Goal: Task Accomplishment & Management: Complete application form

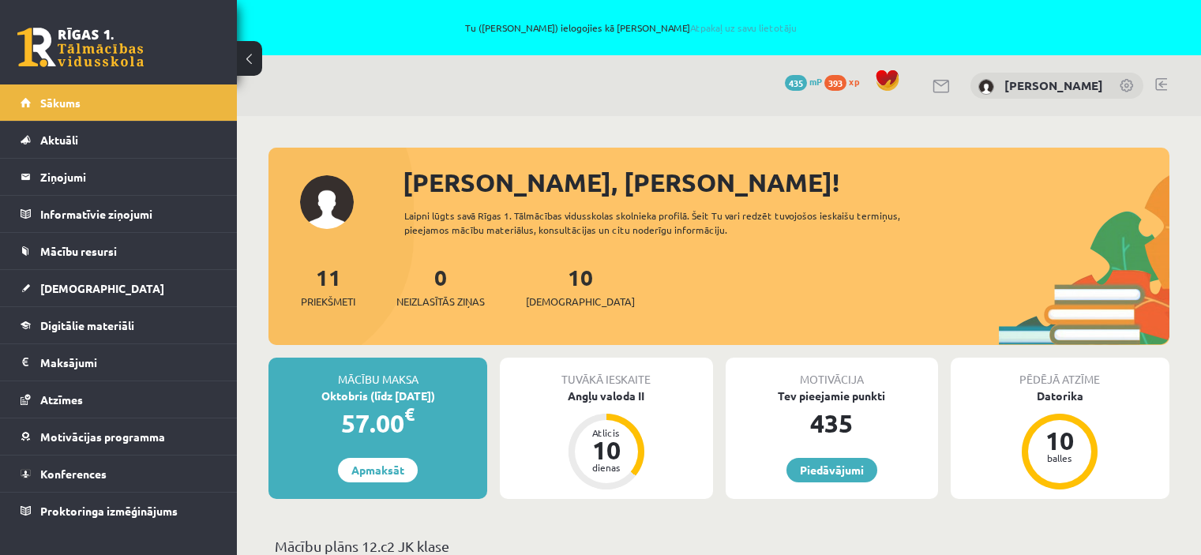
scroll to position [632, 0]
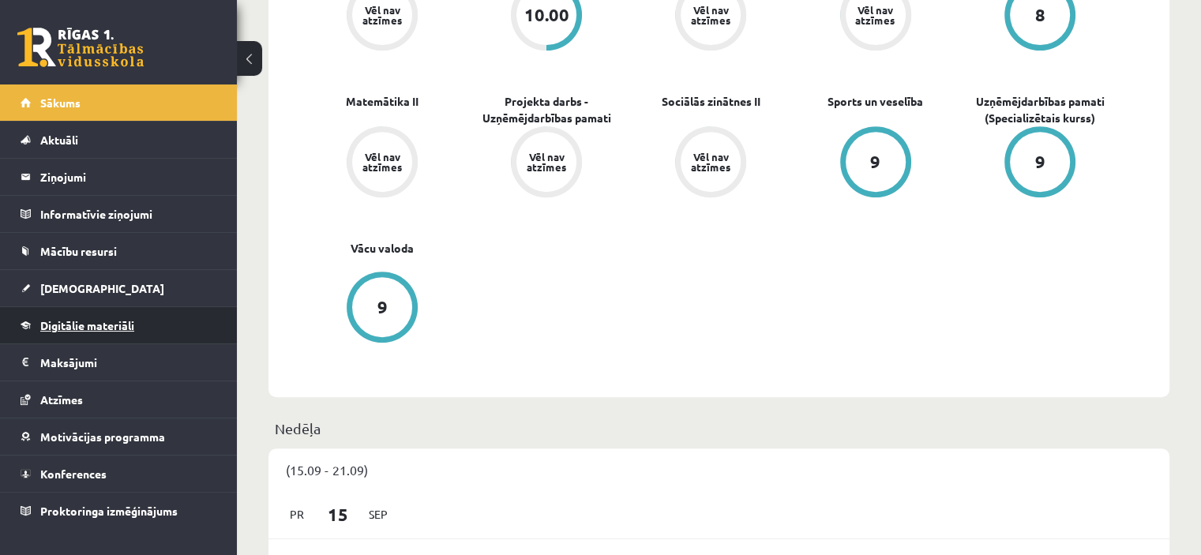
click at [91, 317] on link "Digitālie materiāli" at bounding box center [119, 325] width 197 height 36
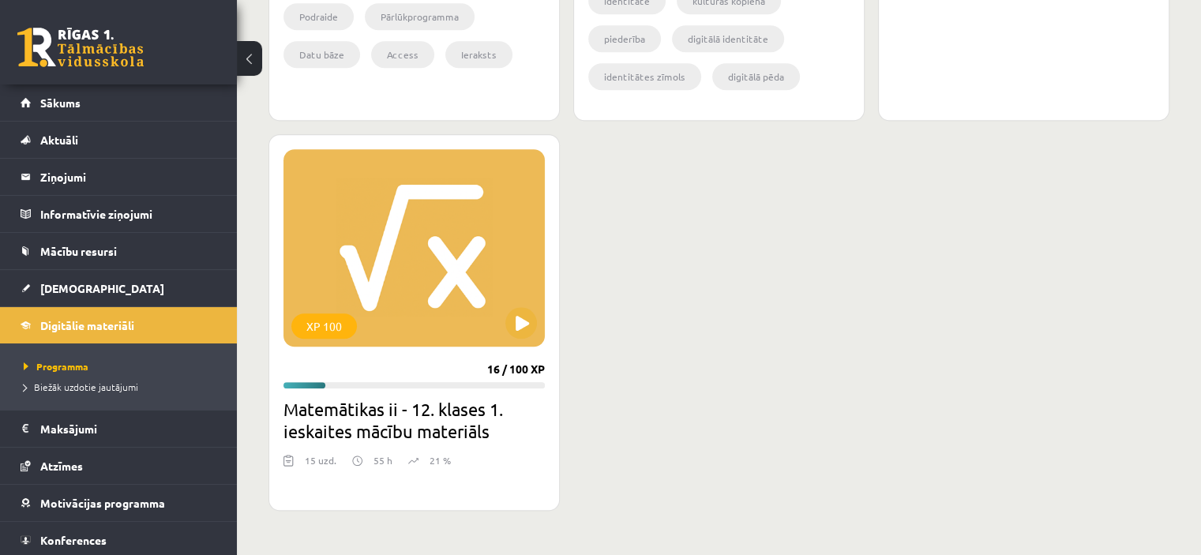
scroll to position [1421, 0]
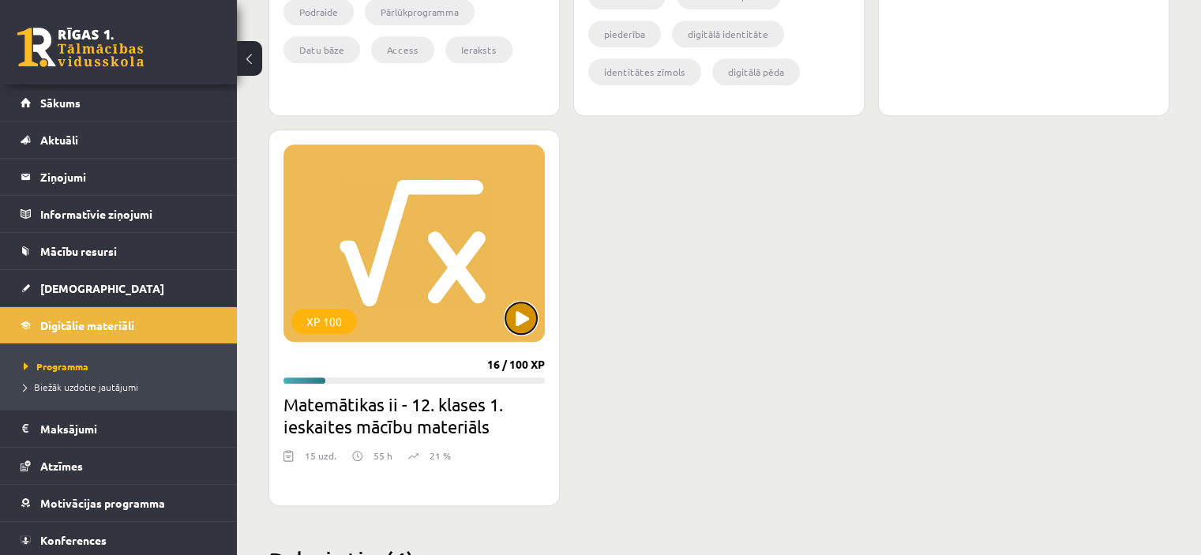
click at [518, 324] on button at bounding box center [521, 318] width 32 height 32
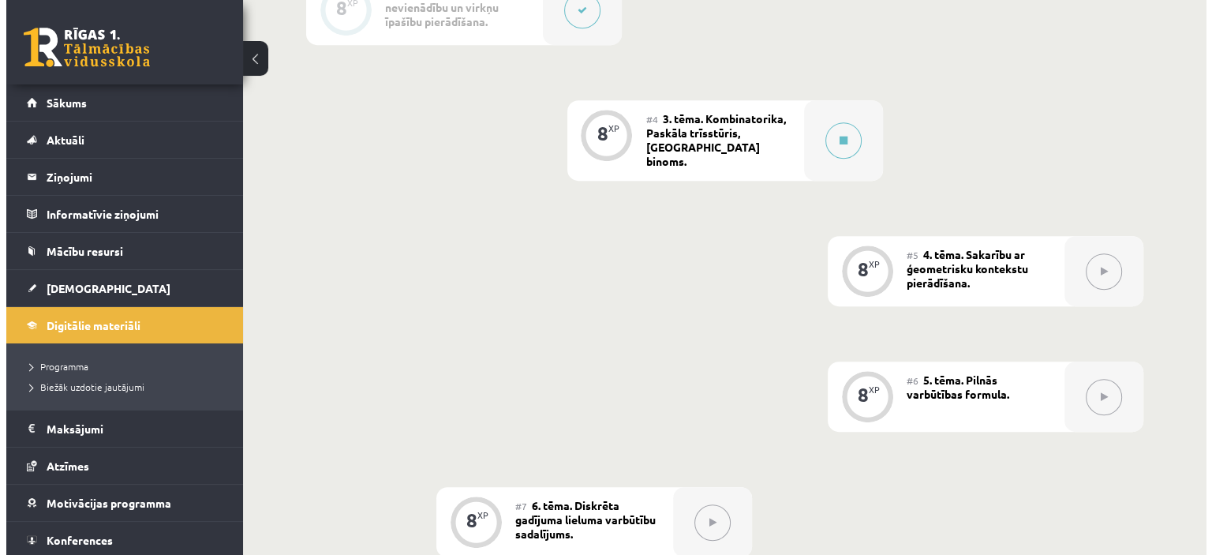
scroll to position [710, 0]
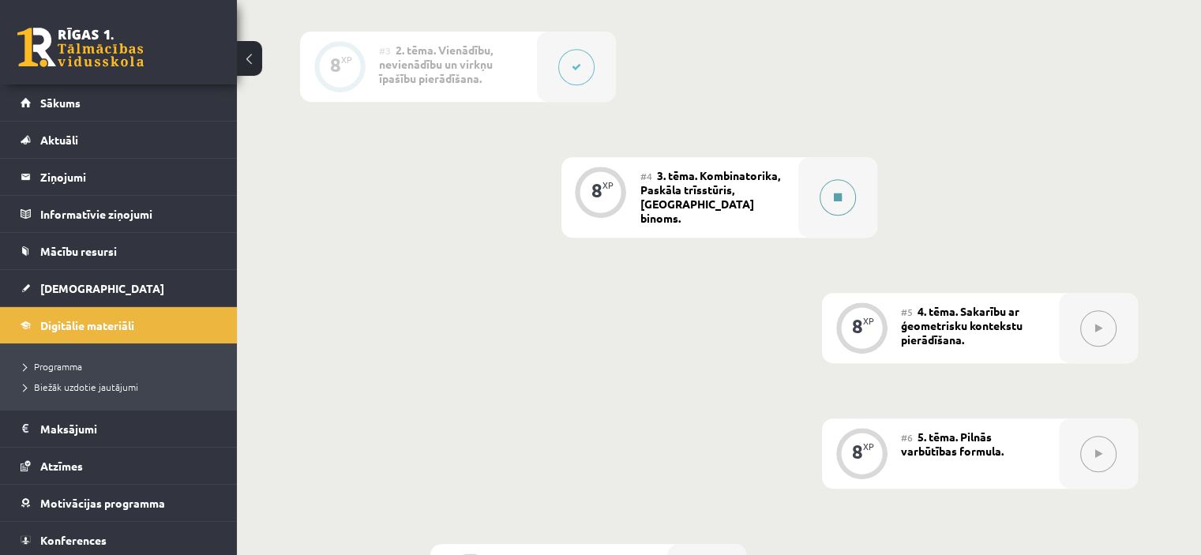
click at [836, 201] on button at bounding box center [837, 197] width 36 height 36
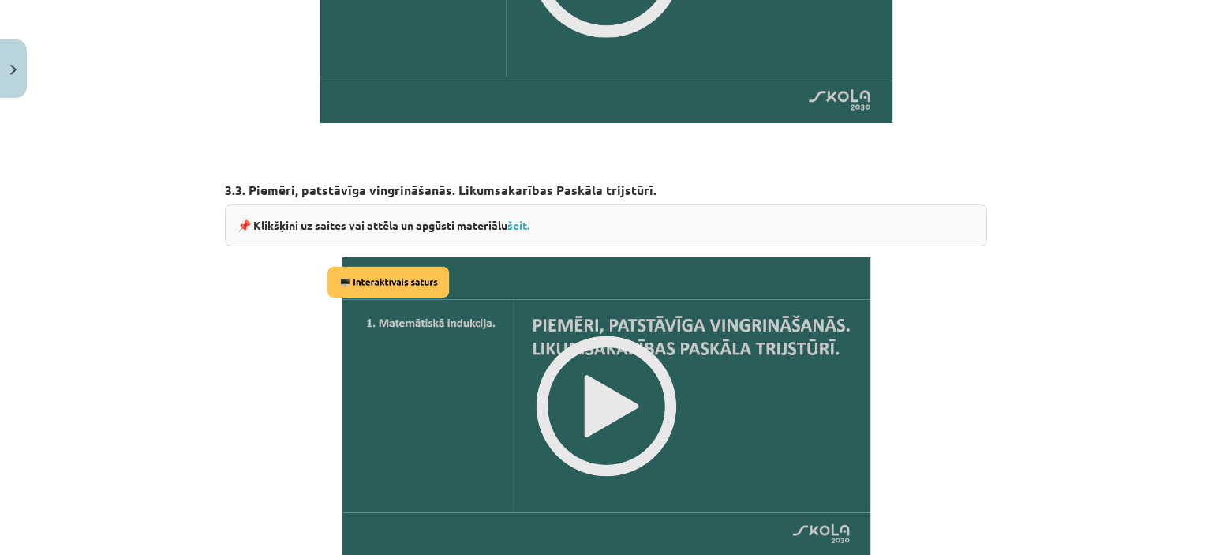
scroll to position [2067, 0]
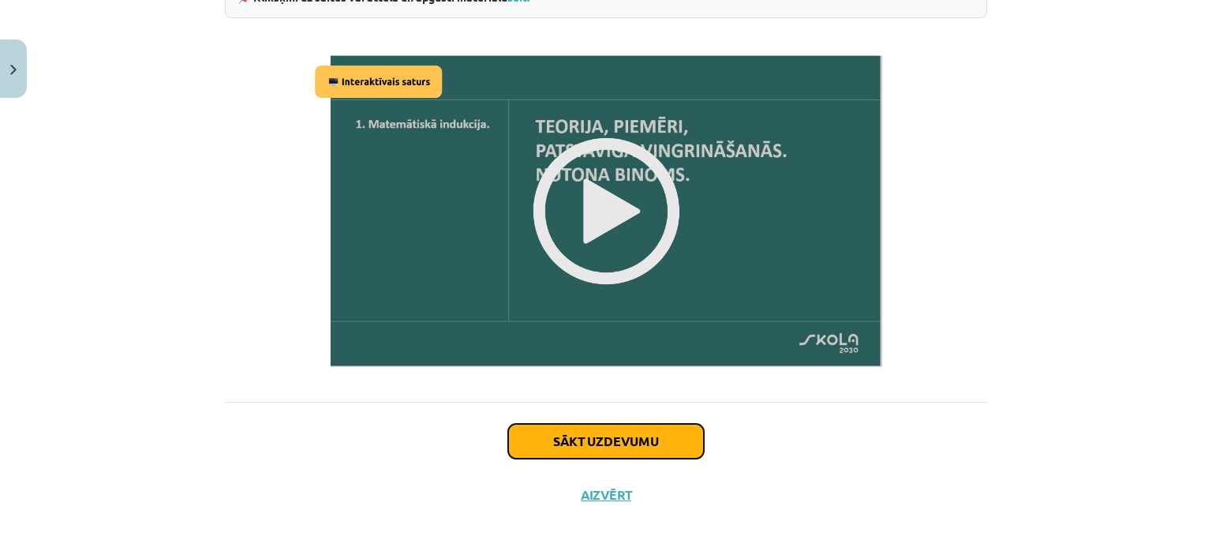
click at [617, 437] on button "Sākt uzdevumu" at bounding box center [606, 441] width 196 height 35
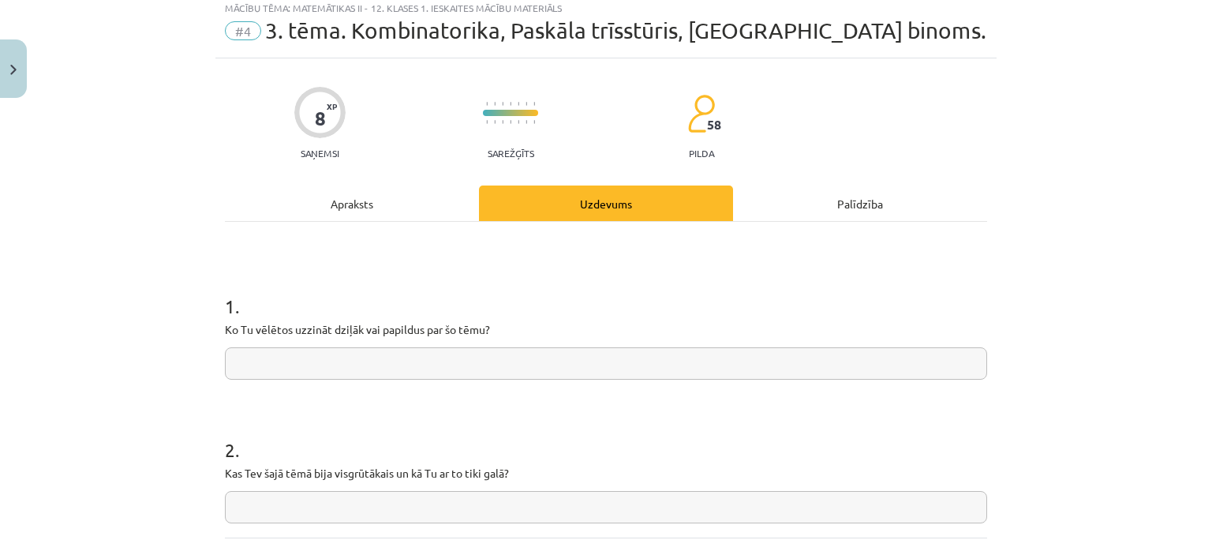
scroll to position [39, 0]
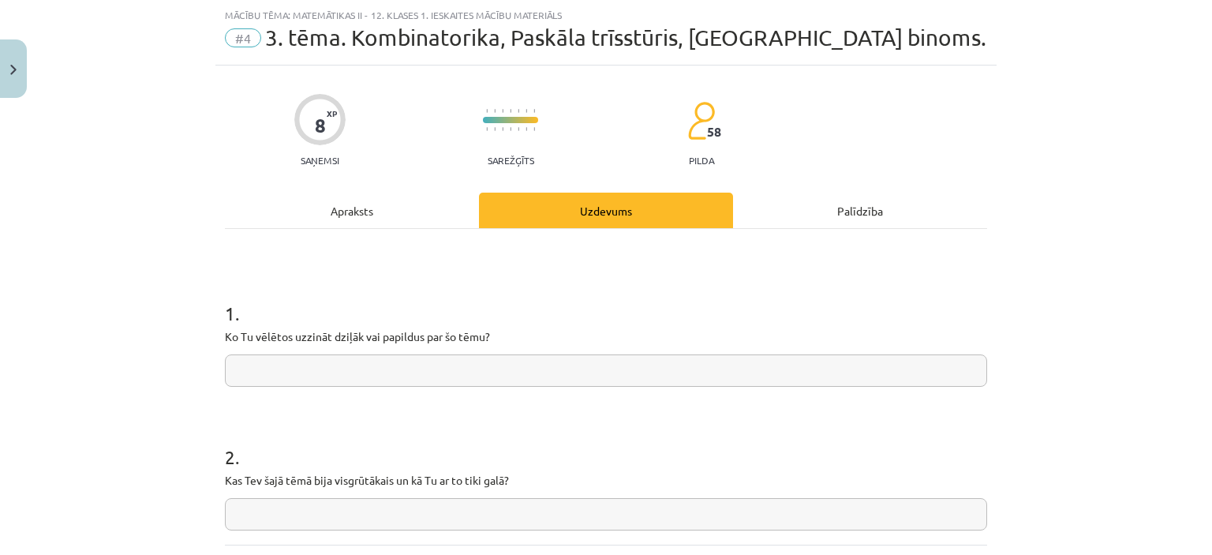
click at [440, 362] on input "text" at bounding box center [606, 370] width 763 height 32
type input "**********"
click at [424, 509] on input "text" at bounding box center [606, 514] width 763 height 32
type input "*"
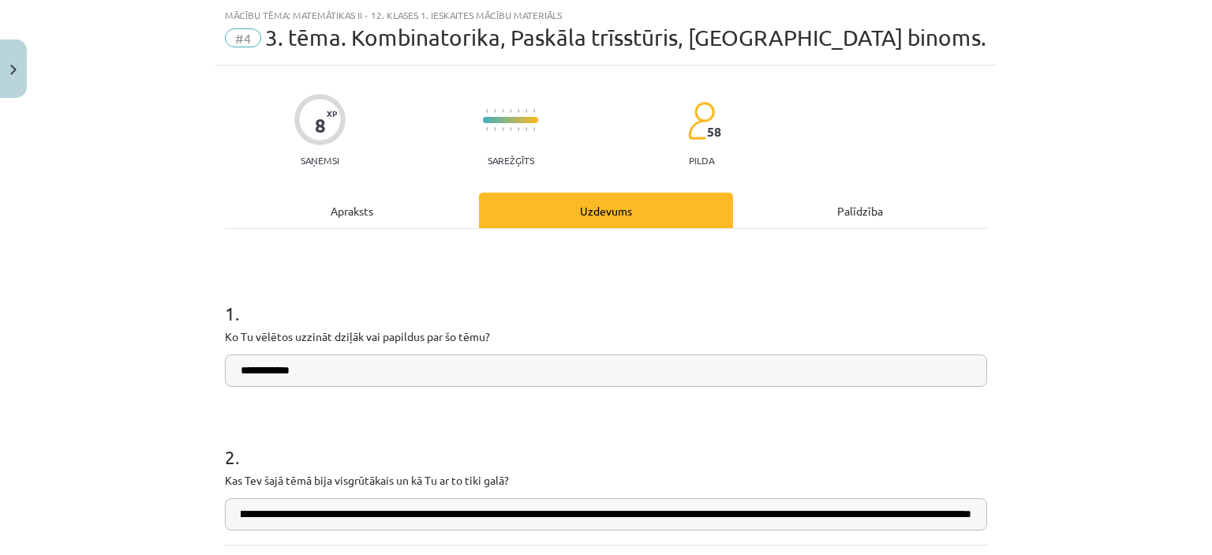
scroll to position [0, 240]
type input "**********"
drag, startPoint x: 252, startPoint y: 372, endPoint x: 216, endPoint y: 364, distance: 37.2
click at [216, 364] on div "**********" at bounding box center [606, 365] width 781 height 599
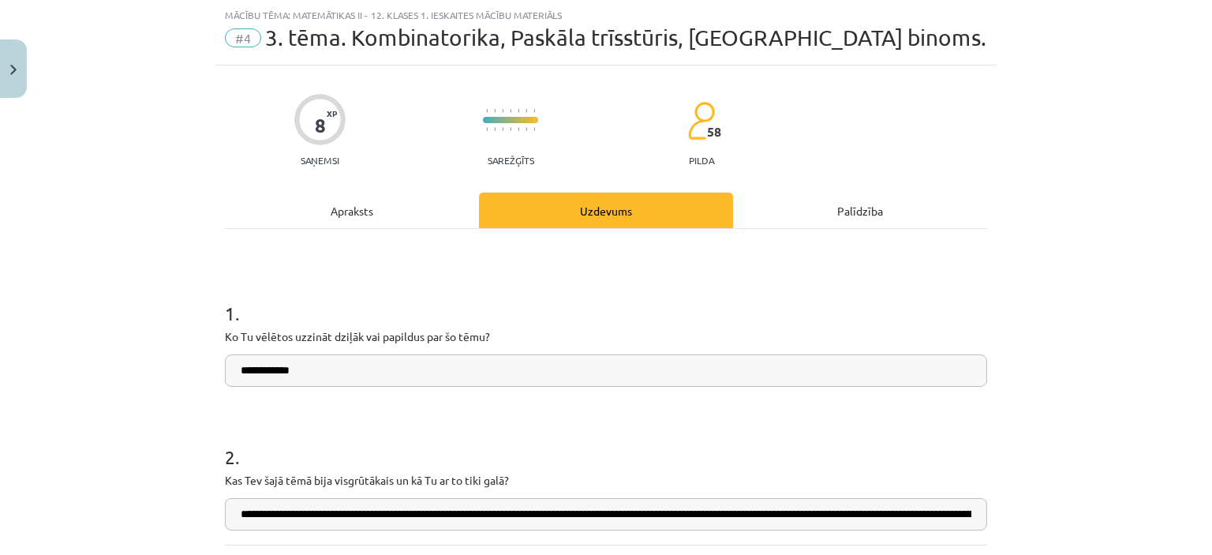
click at [251, 374] on input "**********" at bounding box center [606, 370] width 763 height 32
type input "**********"
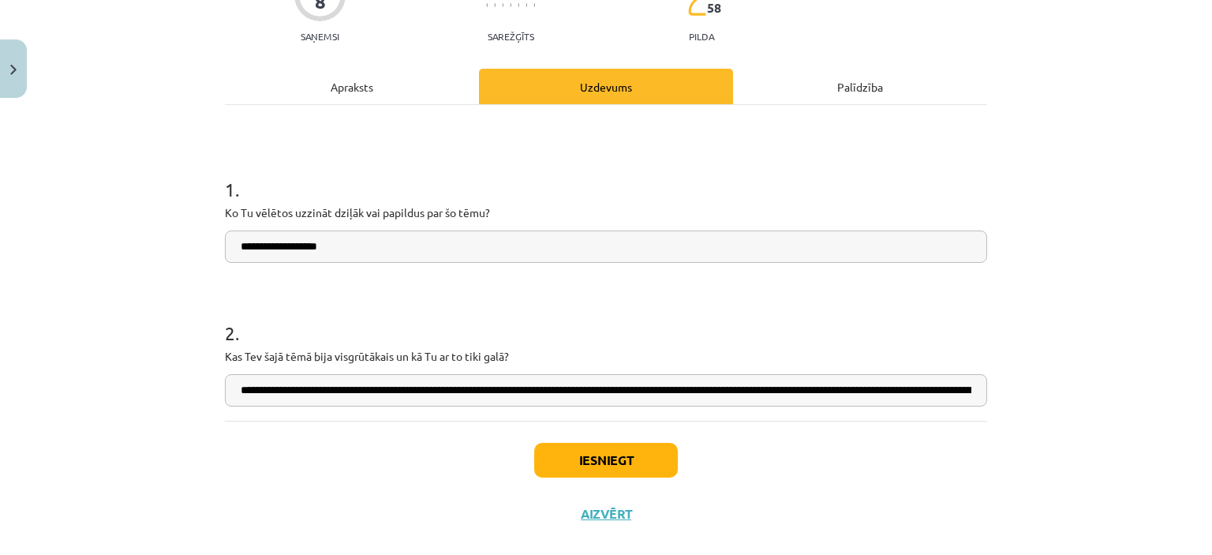
scroll to position [188, 0]
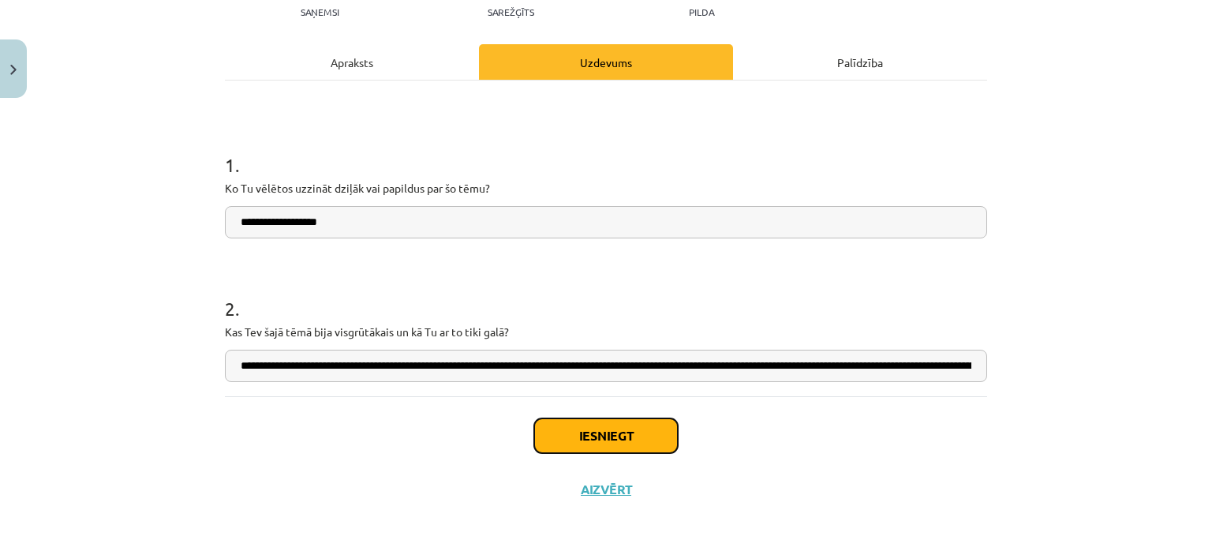
click at [650, 429] on button "Iesniegt" at bounding box center [606, 435] width 144 height 35
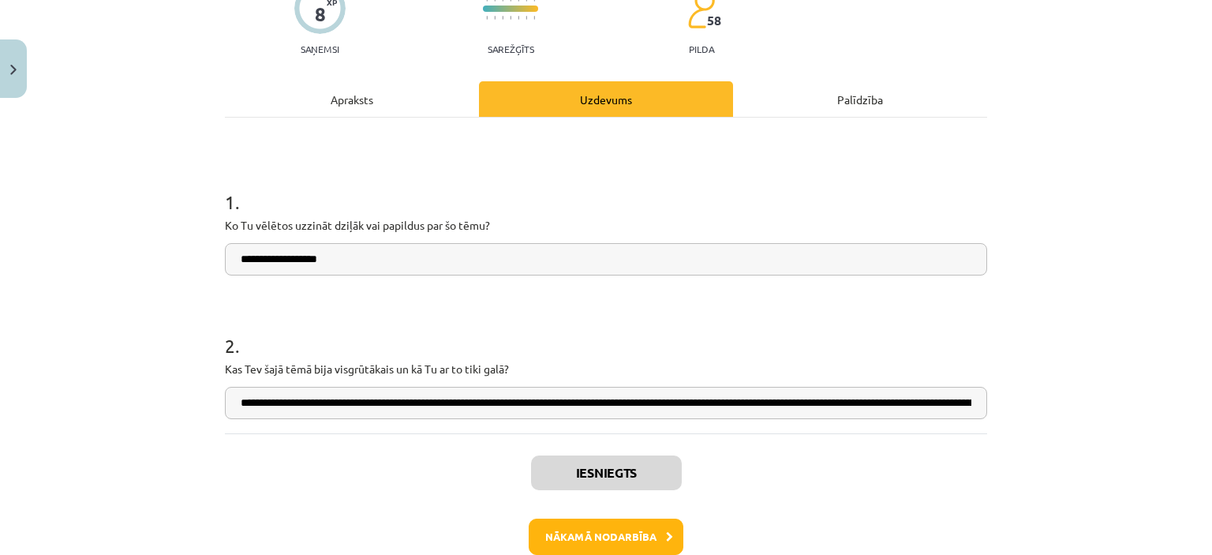
scroll to position [238, 0]
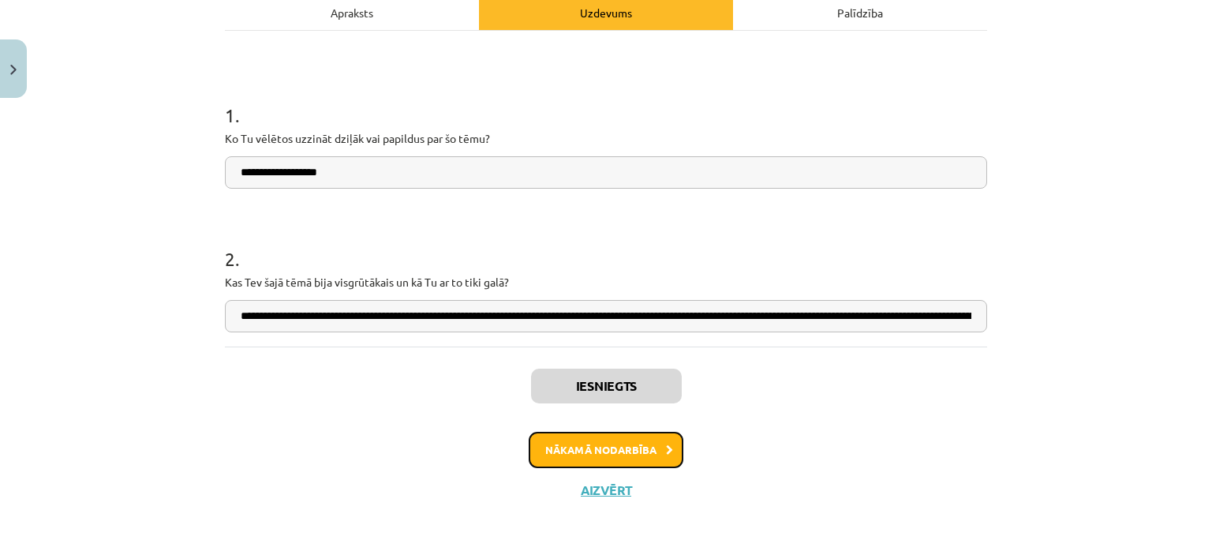
click at [631, 462] on button "Nākamā nodarbība" at bounding box center [606, 450] width 155 height 36
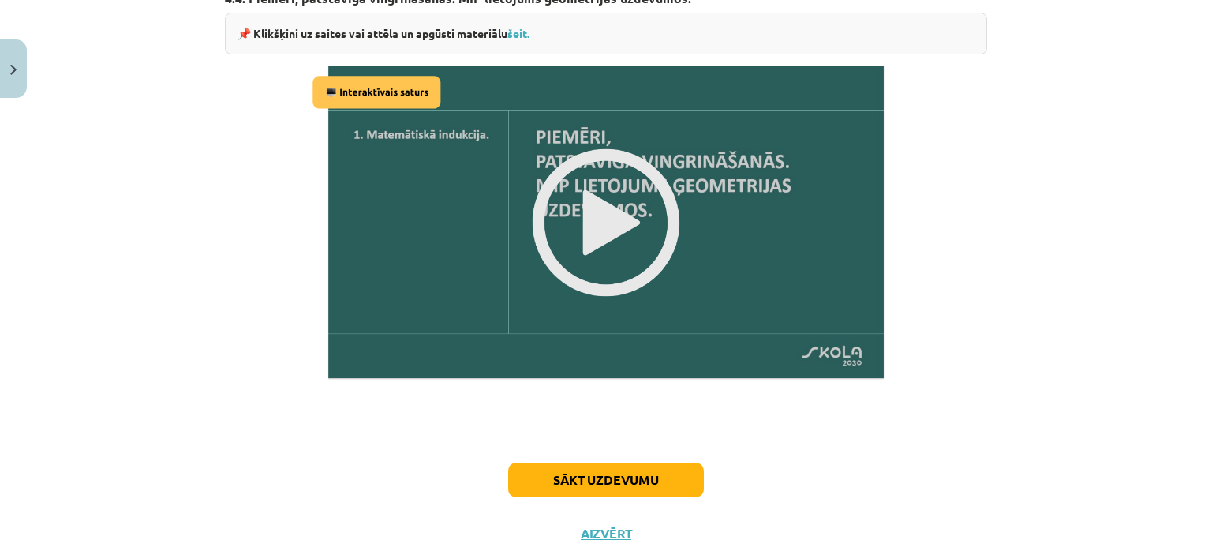
scroll to position [1336, 0]
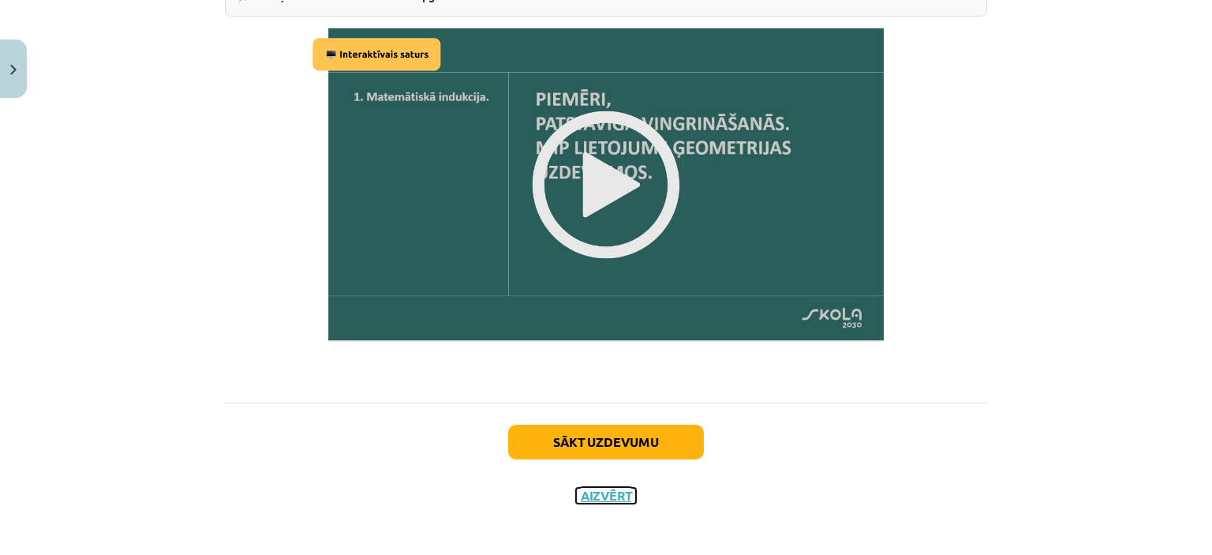
click at [631, 488] on button "Aizvērt" at bounding box center [606, 496] width 60 height 16
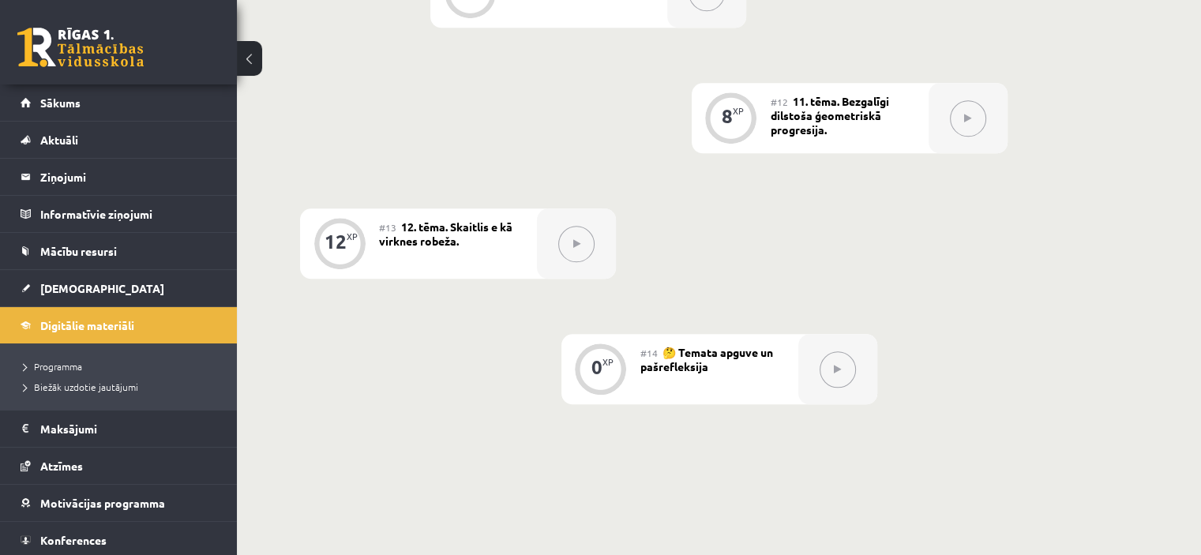
scroll to position [1816, 0]
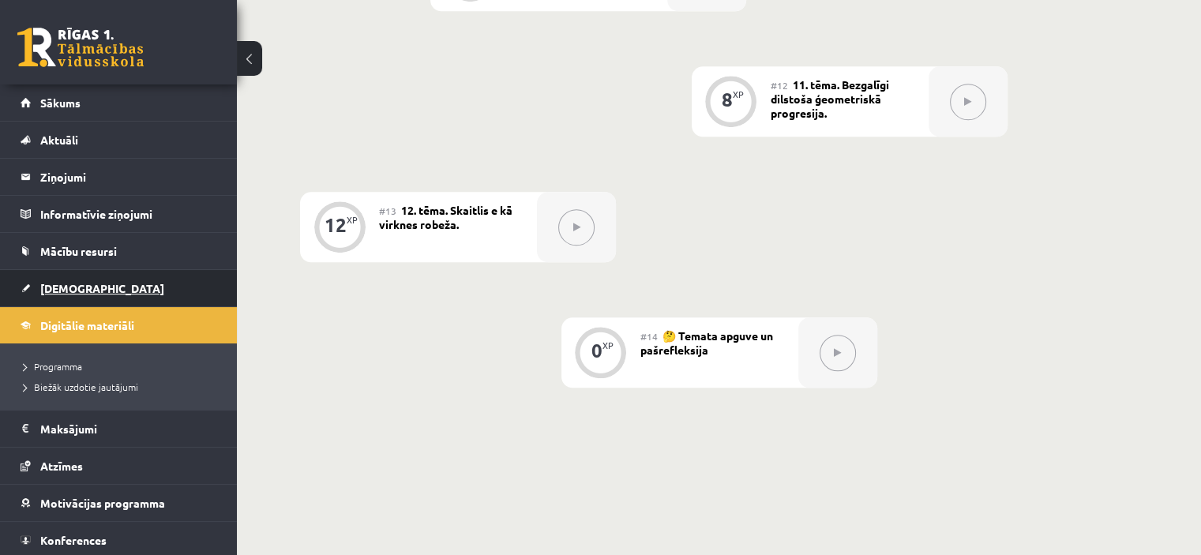
click at [47, 282] on span "[DEMOGRAPHIC_DATA]" at bounding box center [102, 288] width 124 height 14
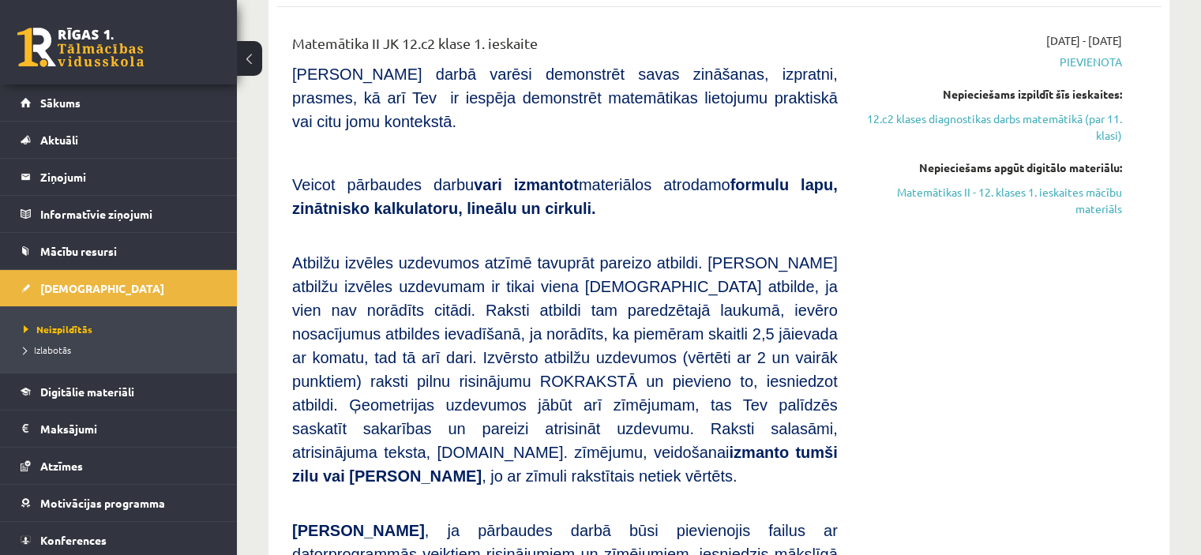
scroll to position [717, 0]
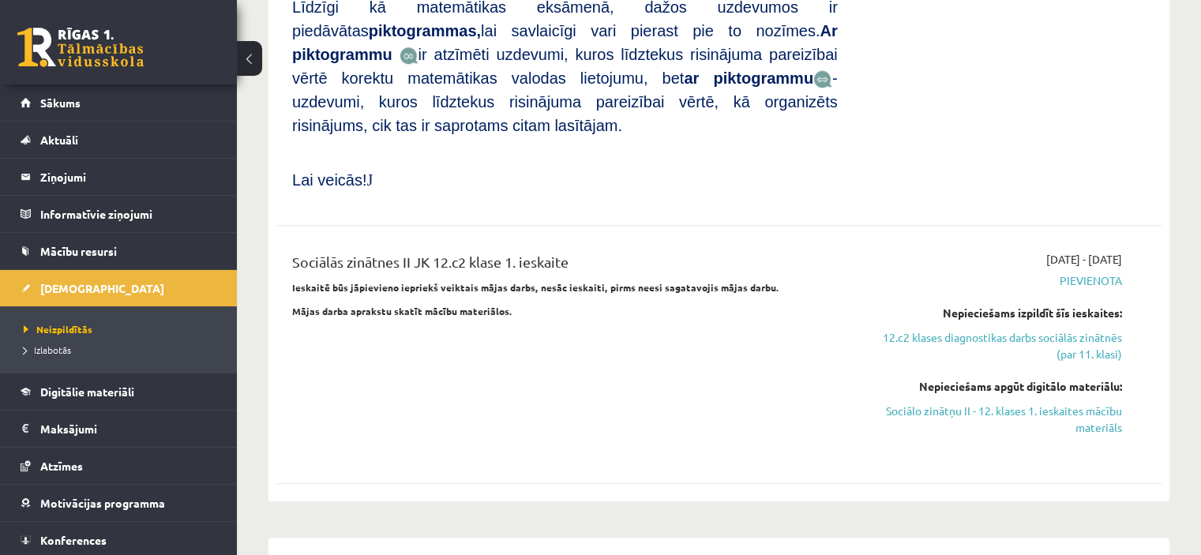
click at [686, 304] on p "Mājas darba aprakstu skatīt mācību materiālos." at bounding box center [564, 311] width 545 height 14
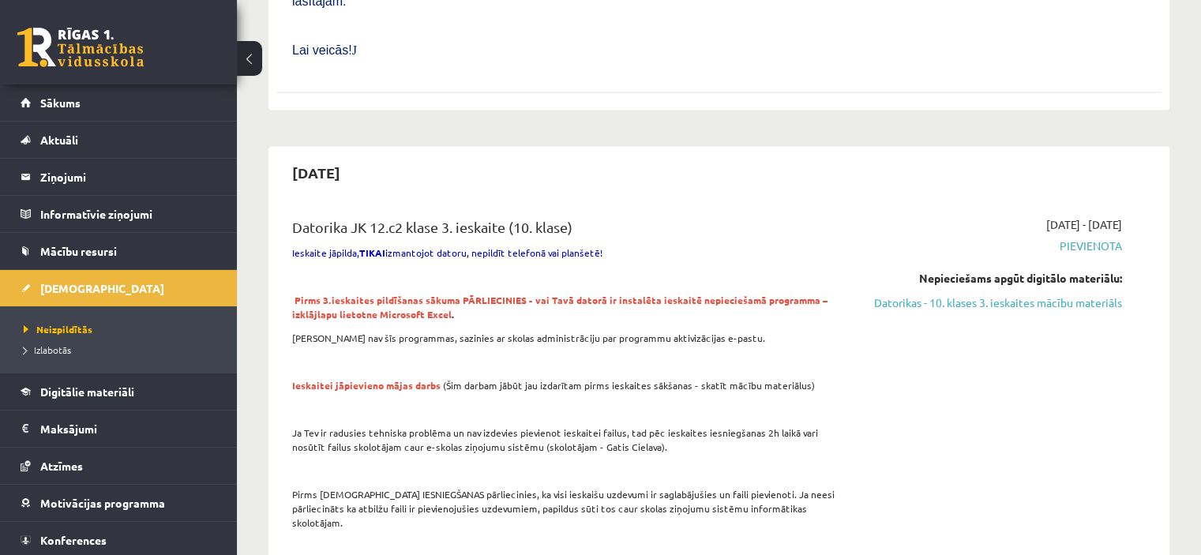
scroll to position [2443, 0]
click at [44, 94] on link "Sākums" at bounding box center [119, 102] width 197 height 36
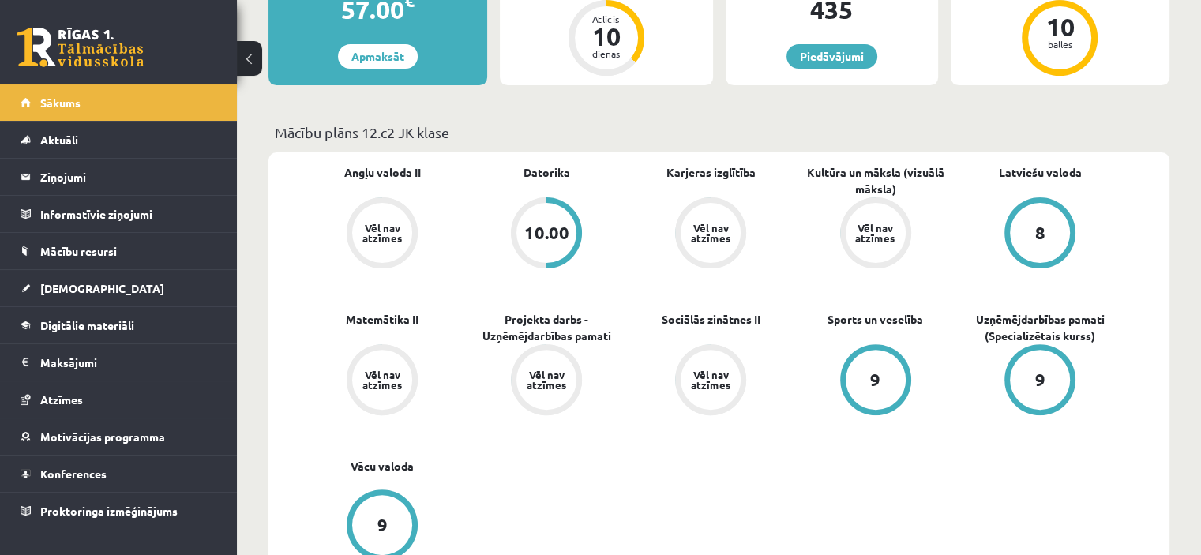
scroll to position [553, 0]
